Goal: Task Accomplishment & Management: Use online tool/utility

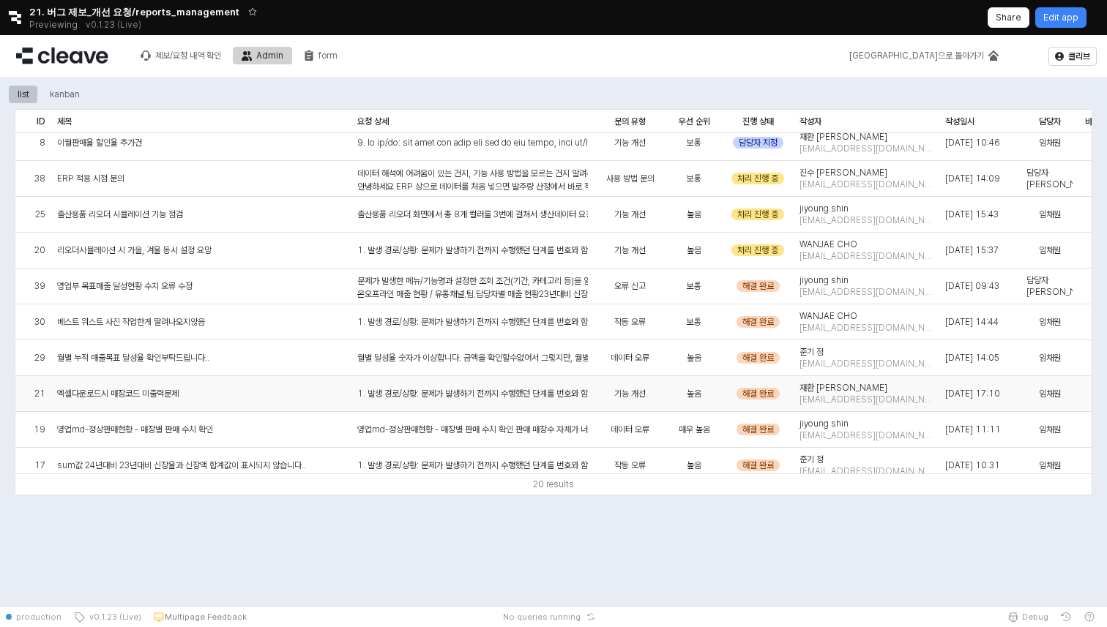
scroll to position [111, 0]
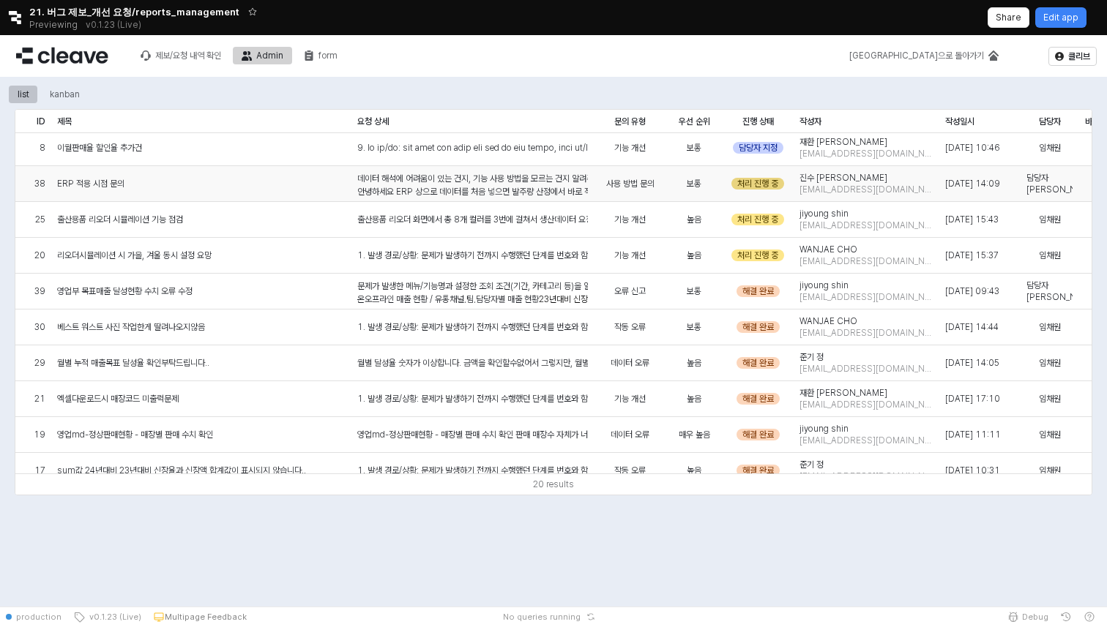
click at [770, 181] on div "처리 진행 중" at bounding box center [757, 184] width 53 height 12
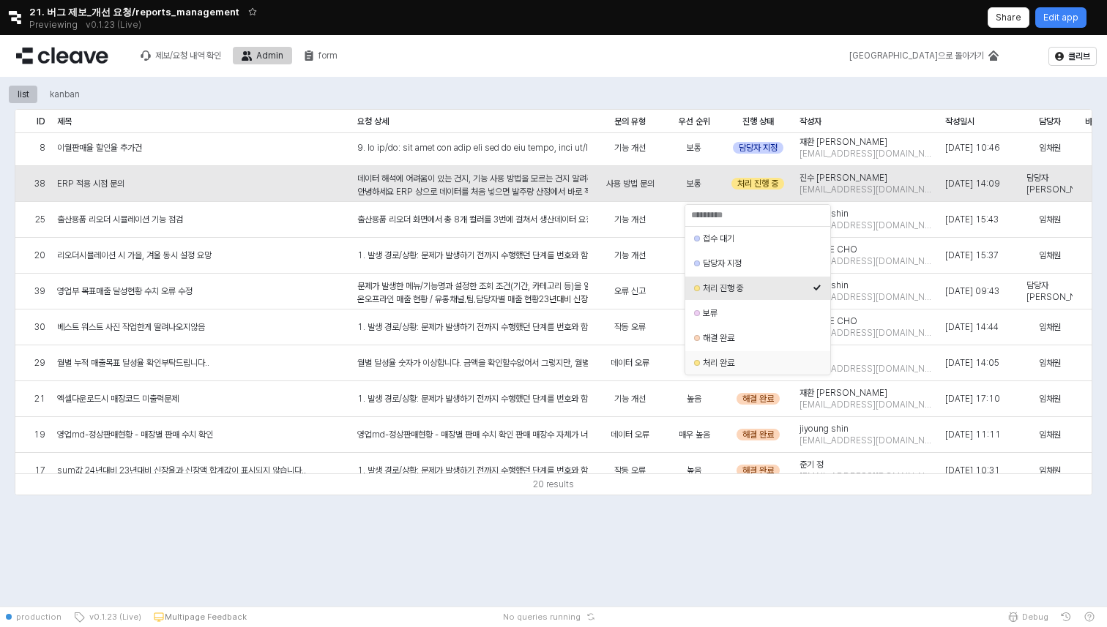
click at [726, 363] on div "처리 완료" at bounding box center [758, 363] width 110 height 12
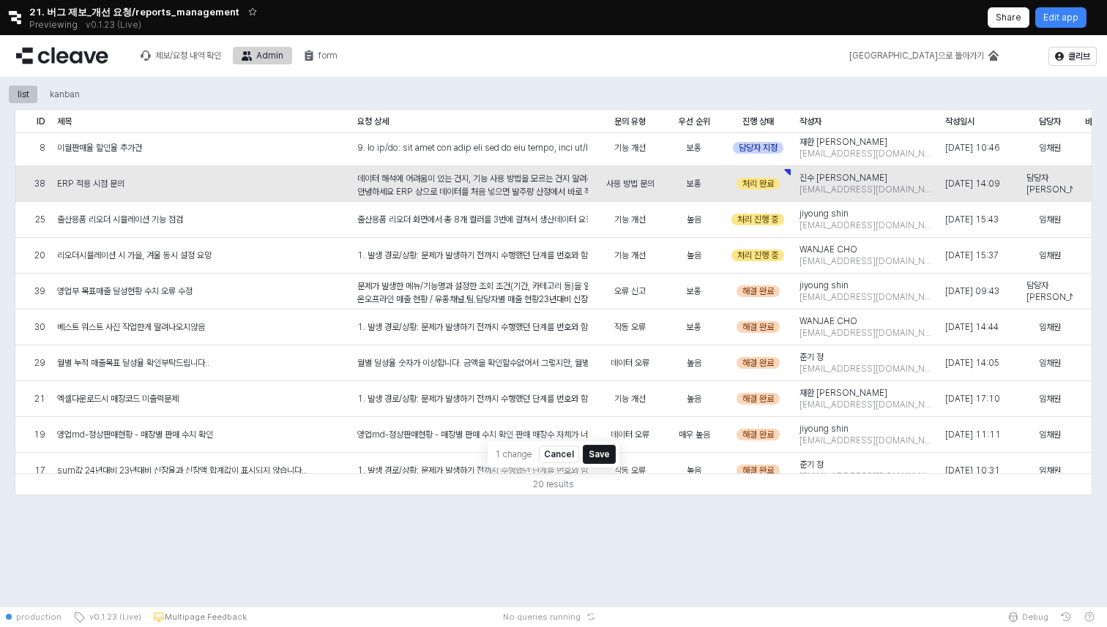
click at [599, 453] on button "Save" at bounding box center [598, 455] width 31 height 18
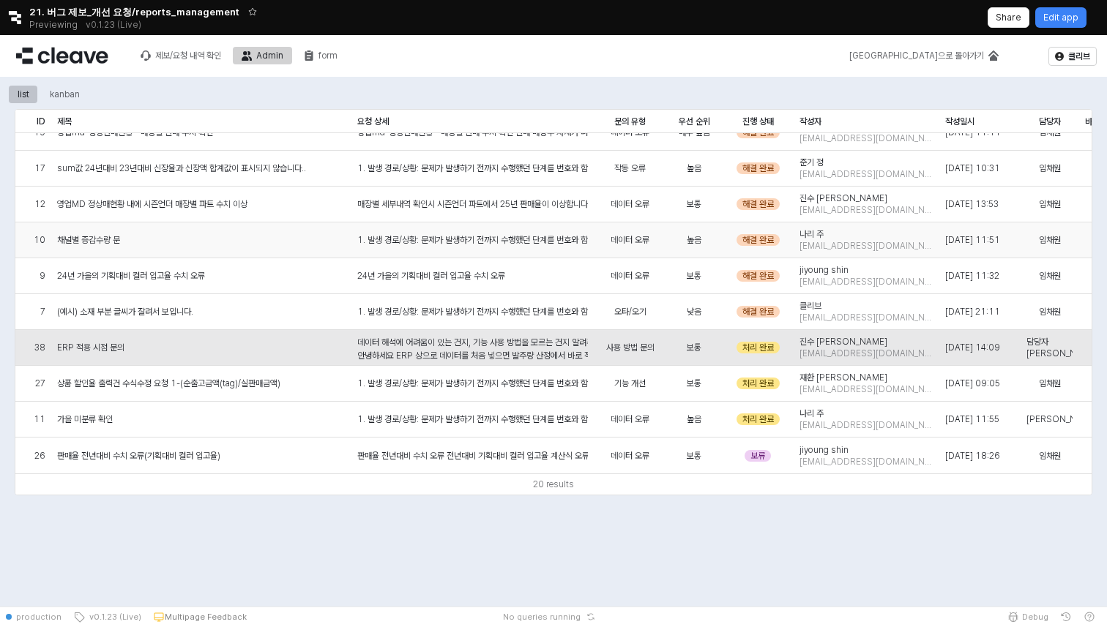
scroll to position [0, 0]
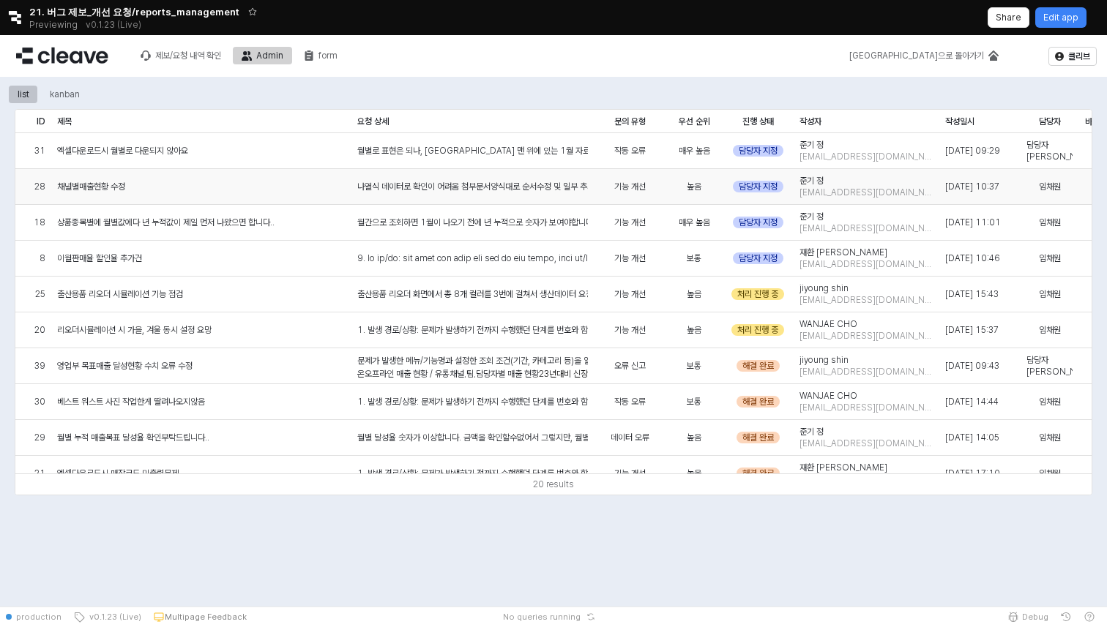
click at [496, 184] on div "나열식 데이터로 확인이 어려움 첨부문서양식대로 순서수정 및 일부 추가필요 구분자별 컬러 추가 구분해주세요(시인성) --" at bounding box center [472, 186] width 231 height 13
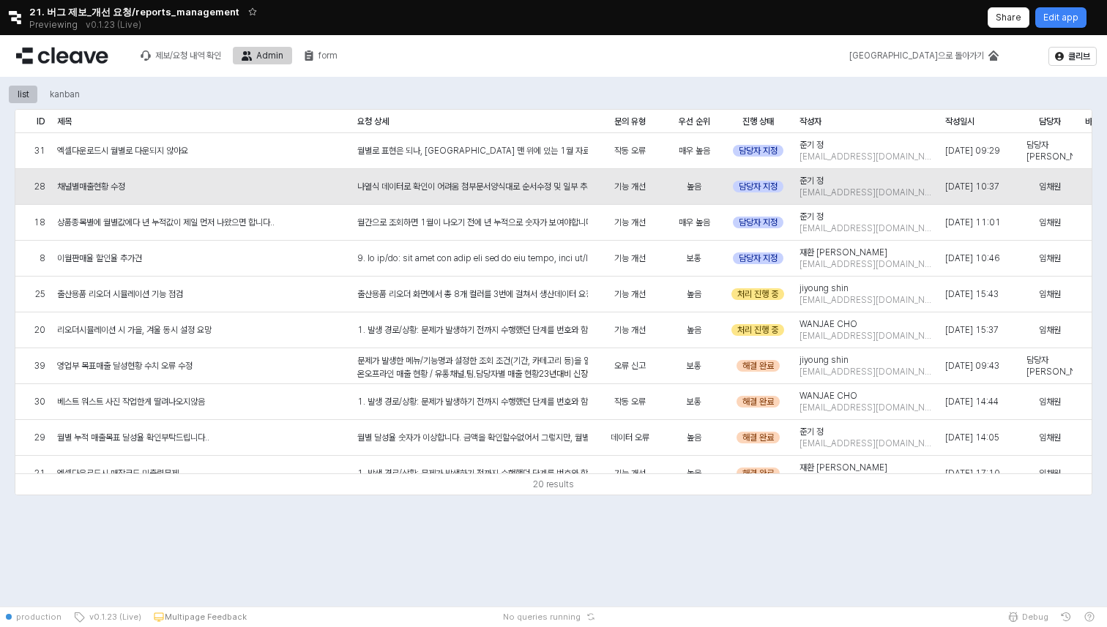
click at [70, 84] on div "list kanban" at bounding box center [145, 94] width 272 height 23
click at [69, 91] on div "kanban" at bounding box center [65, 95] width 30 height 18
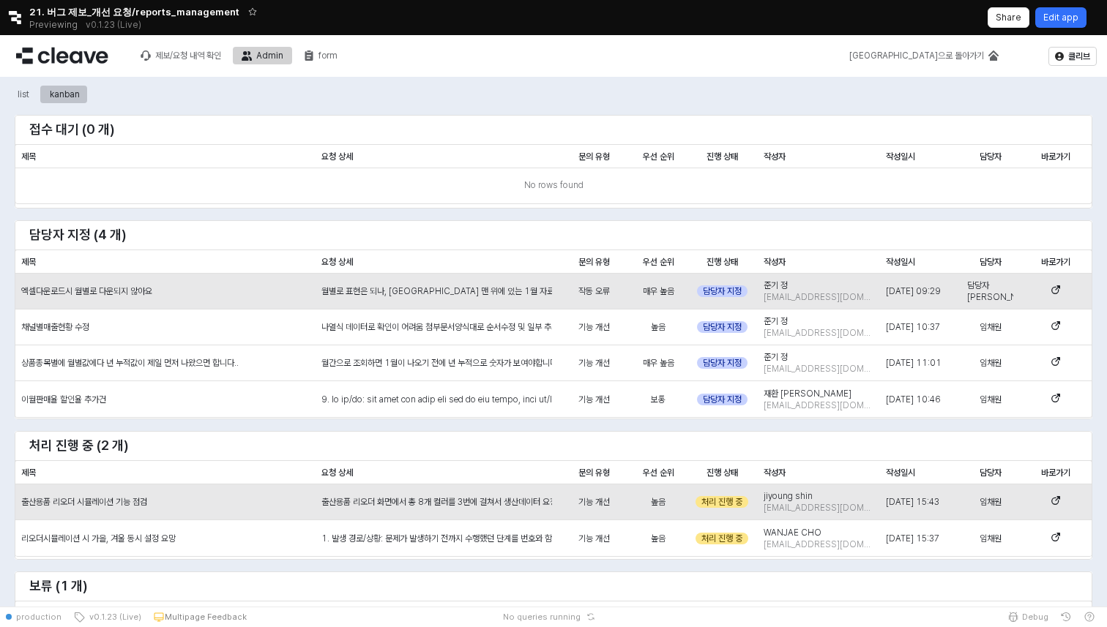
click at [1080, 19] on button "Edit app" at bounding box center [1060, 17] width 51 height 20
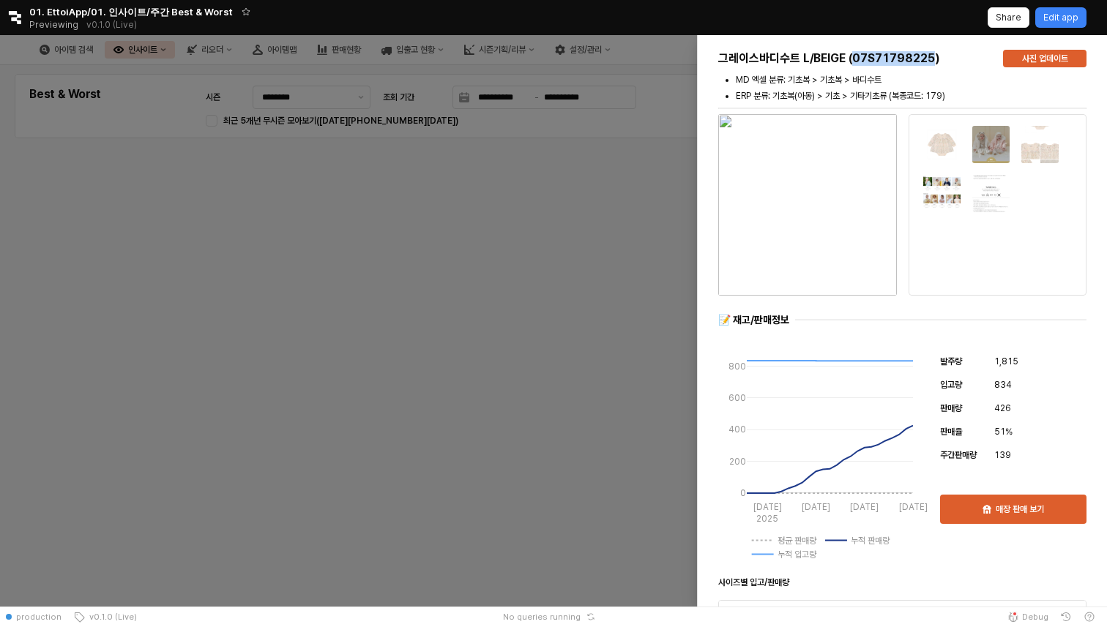
scroll to position [1803, 0]
